Goal: Task Accomplishment & Management: Use online tool/utility

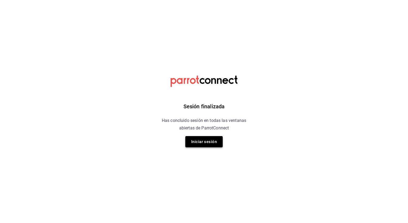
click at [204, 141] on button "Iniciar sesión" at bounding box center [203, 141] width 37 height 11
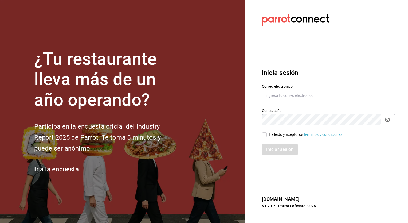
type input "[PERSON_NAME][EMAIL_ADDRESS][PERSON_NAME][DOMAIN_NAME]"
click at [264, 136] on input "He leído y acepto los Términos y condiciones." at bounding box center [264, 134] width 5 height 5
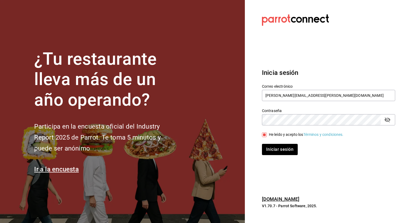
click at [264, 136] on input "He leído y acepto los Términos y condiciones." at bounding box center [264, 134] width 5 height 5
click at [265, 135] on input "He leído y acepto los Términos y condiciones." at bounding box center [264, 134] width 5 height 5
checkbox input "true"
click at [285, 147] on button "Iniciar sesión" at bounding box center [280, 149] width 36 height 11
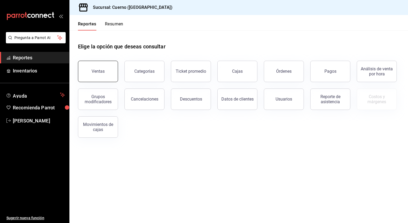
click at [98, 74] on button "Ventas" at bounding box center [98, 71] width 40 height 21
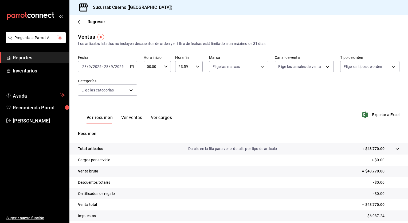
click at [101, 68] on input "2025" at bounding box center [97, 66] width 9 height 4
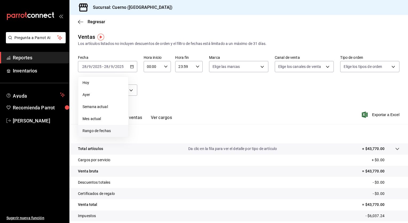
click at [95, 131] on span "Rango de fechas" at bounding box center [103, 131] width 41 height 6
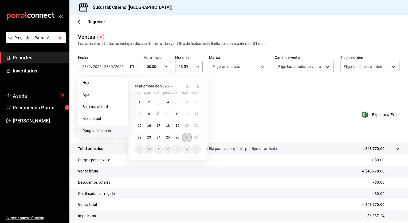
click at [183, 139] on button "27" at bounding box center [186, 137] width 9 height 10
click at [196, 139] on button "28" at bounding box center [196, 137] width 9 height 10
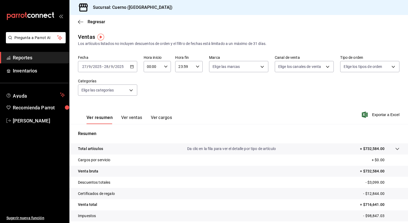
click at [164, 68] on icon "button" at bounding box center [166, 67] width 4 height 4
click at [150, 112] on span "05" at bounding box center [149, 110] width 5 height 4
type input "05:00"
click at [162, 79] on span "00" at bounding box center [163, 80] width 5 height 4
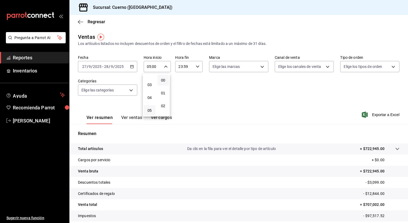
click at [194, 67] on div at bounding box center [204, 111] width 408 height 223
click at [194, 67] on div "23:59 Hora fin" at bounding box center [189, 66] width 28 height 11
click at [194, 67] on div at bounding box center [204, 111] width 408 height 223
click at [183, 67] on input "23:59" at bounding box center [184, 66] width 18 height 11
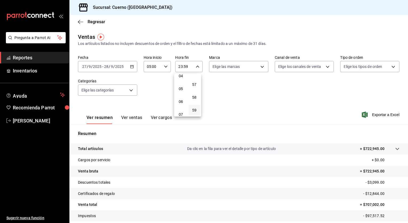
scroll to position [56, 0]
click at [181, 89] on span "05" at bounding box center [180, 88] width 5 height 4
click at [194, 79] on span "00" at bounding box center [194, 80] width 5 height 4
type input "05:00"
click at [245, 90] on div at bounding box center [204, 111] width 408 height 223
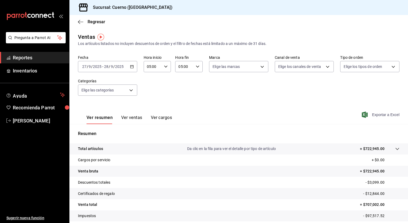
click at [380, 113] on span "Exportar a Excel" at bounding box center [381, 114] width 37 height 6
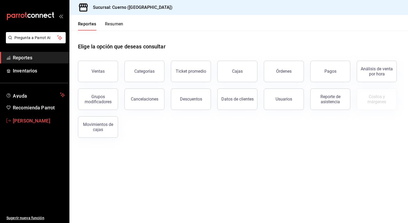
click at [29, 119] on span "[PERSON_NAME]" at bounding box center [39, 120] width 52 height 7
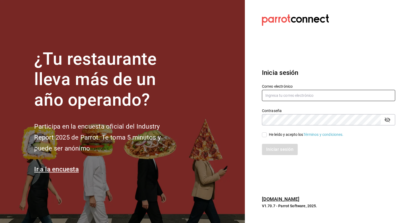
type input "ricardo.granados@costeno.com"
click at [263, 135] on input "He leído y acepto los Términos y condiciones." at bounding box center [264, 134] width 5 height 5
checkbox input "true"
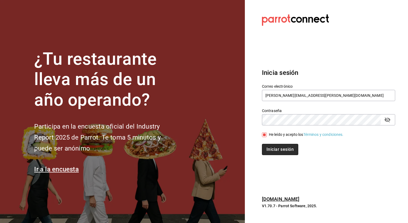
click at [282, 150] on button "Iniciar sesión" at bounding box center [280, 149] width 36 height 11
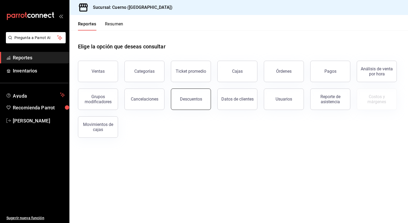
click at [193, 103] on button "Descuentos" at bounding box center [191, 98] width 40 height 21
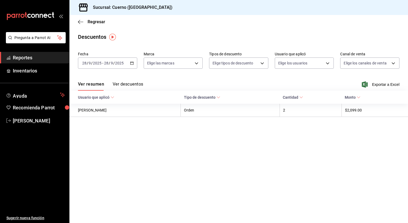
click at [93, 63] on input "2025" at bounding box center [97, 63] width 9 height 4
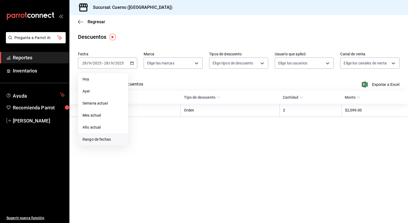
click at [92, 140] on span "Rango de fechas" at bounding box center [103, 139] width 41 height 6
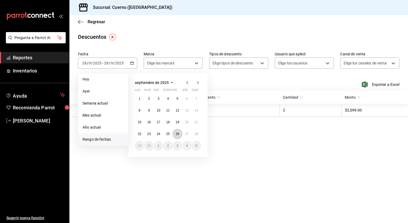
click at [178, 133] on abbr "26" at bounding box center [177, 134] width 3 height 4
click at [186, 133] on abbr "27" at bounding box center [186, 134] width 3 height 4
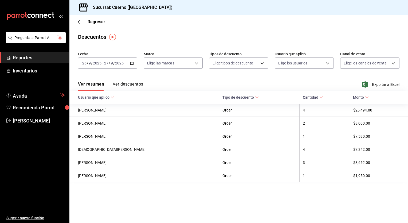
click at [128, 84] on button "Ver descuentos" at bounding box center [128, 85] width 30 height 9
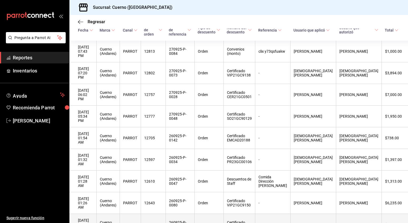
scroll to position [71, 0]
drag, startPoint x: 247, startPoint y: 193, endPoint x: 271, endPoint y: 201, distance: 25.7
click at [255, 214] on th "Certificado VIP21GC9191" at bounding box center [240, 225] width 32 height 22
copy th "Certificado VIP21GC9191"
click at [255, 214] on th "Certificado VIP21GC9191" at bounding box center [240, 225] width 32 height 22
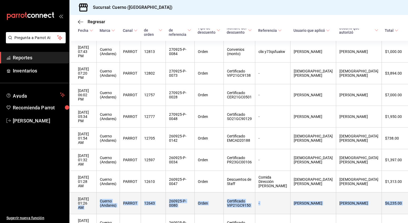
drag, startPoint x: 75, startPoint y: 193, endPoint x: 79, endPoint y: 184, distance: 9.8
click at [79, 184] on tbody "27/09/2025 07:43 PM Cuerno (Andares) PARROT 12813 270925-P-0084 Orden Convenios…" at bounding box center [240, 203] width 343 height 324
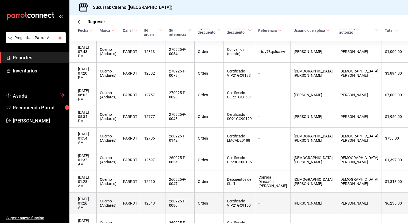
click at [79, 192] on th "27/09/2025 01:26 AM" at bounding box center [82, 203] width 27 height 22
drag, startPoint x: 247, startPoint y: 177, endPoint x: 272, endPoint y: 183, distance: 25.8
click at [255, 192] on th "Certificado VIP21GC9150" at bounding box center [240, 203] width 32 height 22
copy th "Certificado VIP21GC9150"
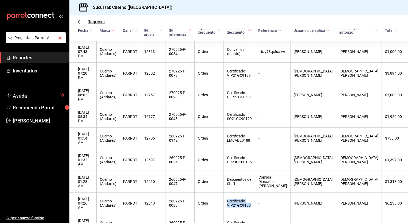
click at [95, 22] on span "Regresar" at bounding box center [97, 21] width 18 height 5
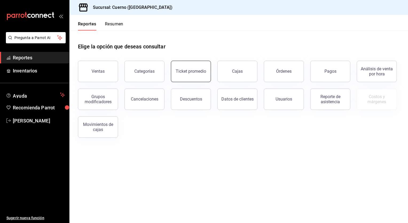
click at [195, 68] on button "Ticket promedio" at bounding box center [191, 71] width 40 height 21
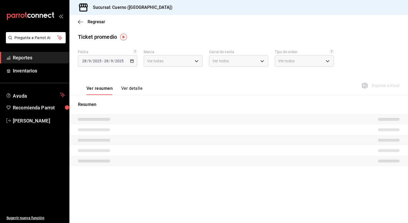
type input "c9e961b9-bc29-480f-a65c-324ff110f526"
type input "PARROT,UBER_EATS,RAPPI,DIDI_FOOD,ONLINE"
type input "dfbf6a66-9e2c-4531-8c07-cb6fdb35851c,965fb10a-4951-4111-90b6-db3caf29f93a,2f3c6…"
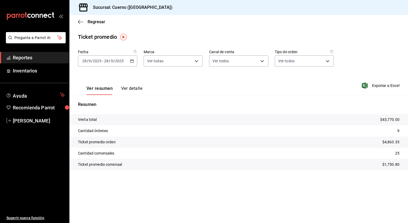
click at [111, 60] on input "9" at bounding box center [112, 61] width 3 height 4
click at [95, 123] on span "Rango de fechas" at bounding box center [103, 125] width 41 height 6
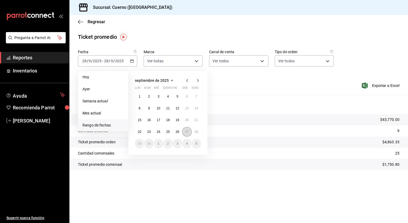
click at [188, 131] on abbr "27" at bounding box center [186, 132] width 3 height 4
click at [195, 132] on abbr "28" at bounding box center [196, 132] width 3 height 4
